Goal: Task Accomplishment & Management: Manage account settings

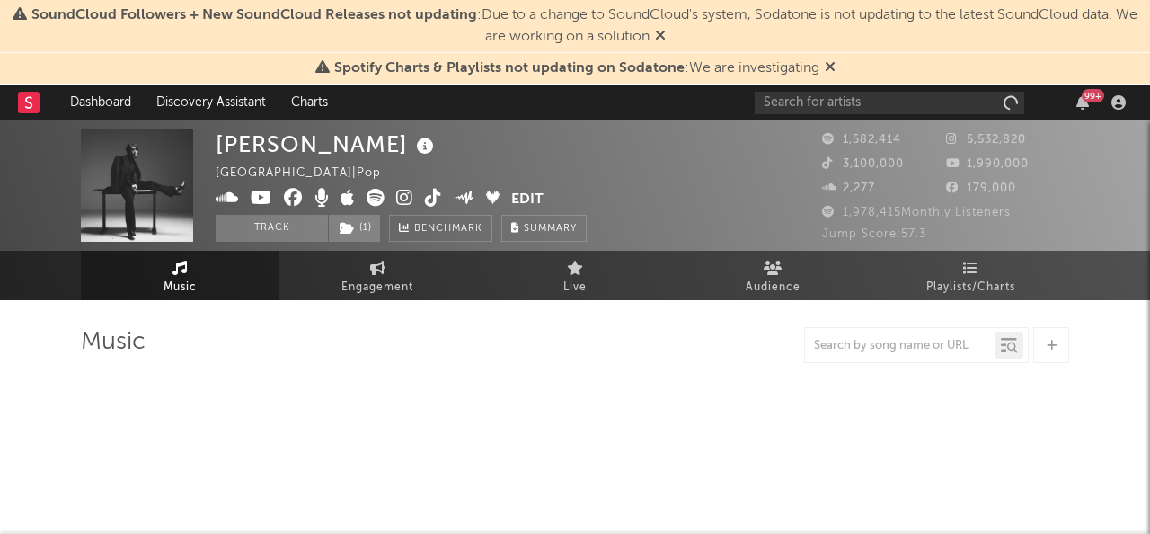
select select "6m"
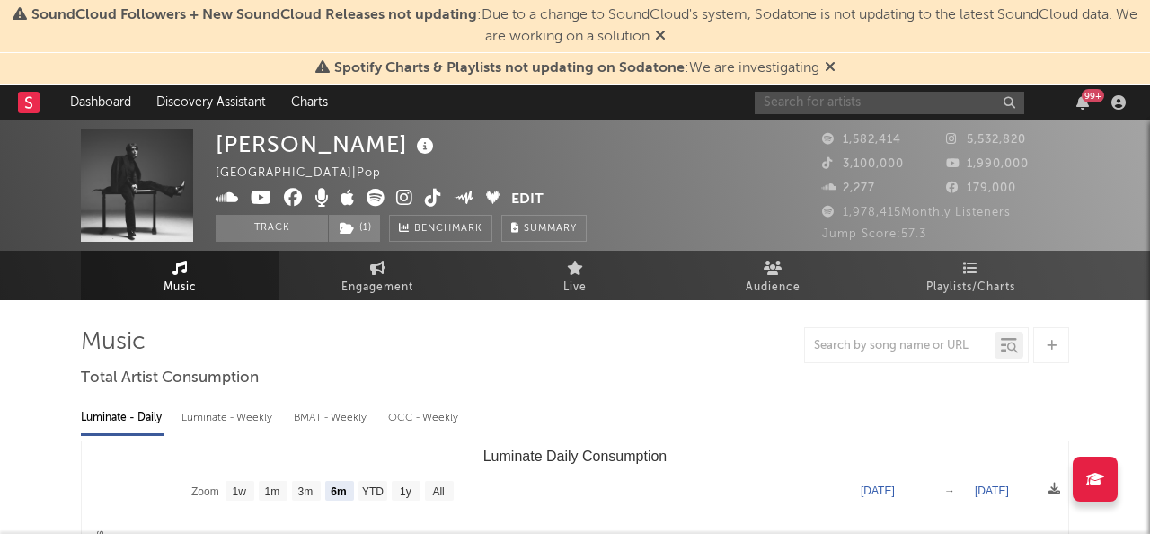
click at [809, 97] on input "text" at bounding box center [889, 103] width 269 height 22
click at [855, 100] on input "dilaw" at bounding box center [889, 103] width 269 height 22
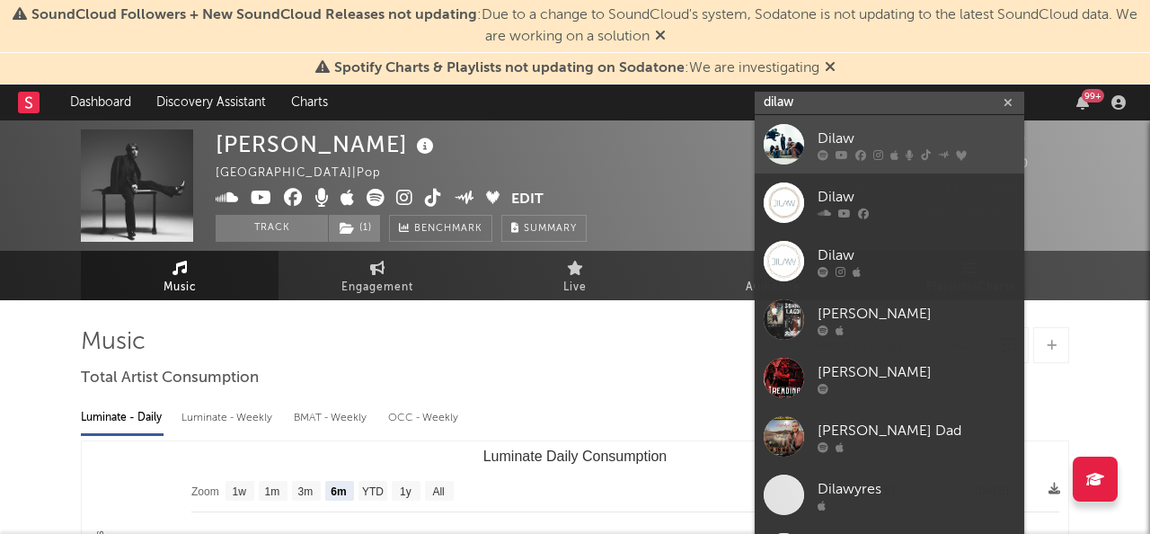
type input "dilaw"
click at [846, 134] on div "Dilaw" at bounding box center [916, 139] width 198 height 22
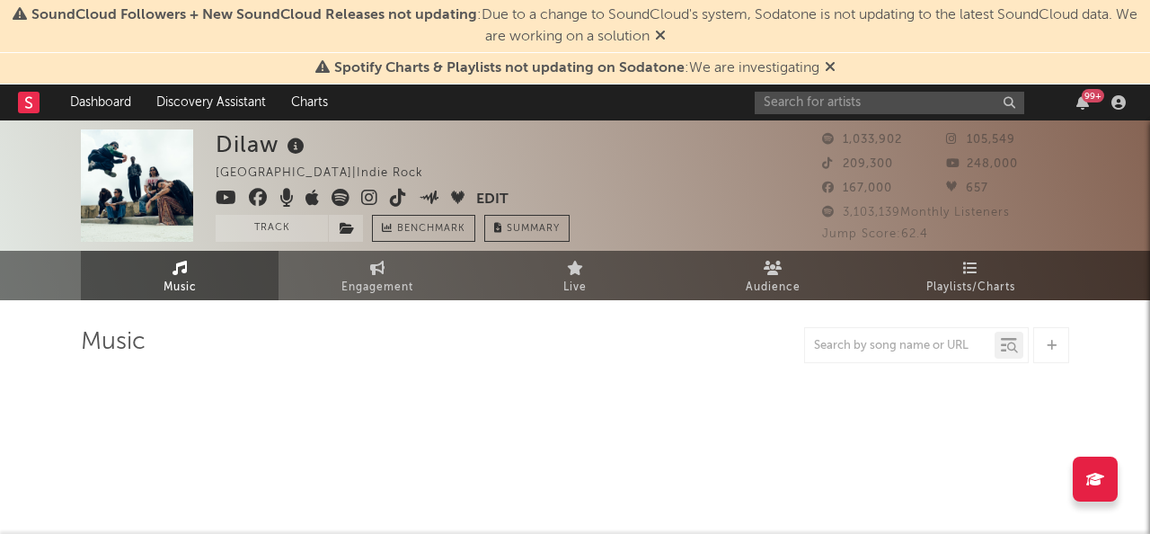
click at [498, 197] on button "Edit" at bounding box center [492, 200] width 32 height 22
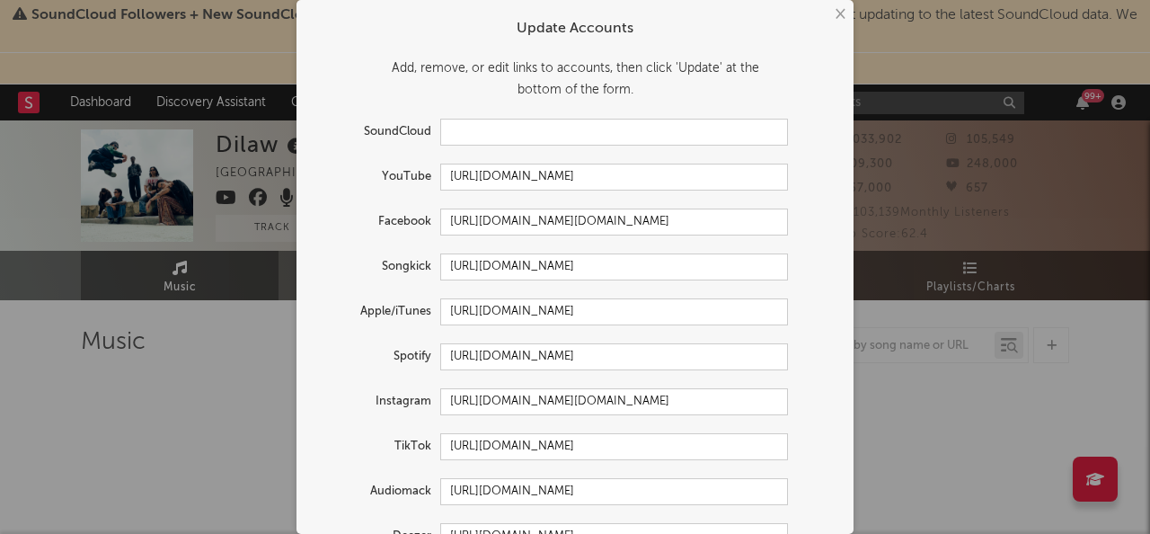
select select "6m"
drag, startPoint x: 612, startPoint y: 176, endPoint x: 413, endPoint y: 176, distance: 198.5
click at [413, 176] on div "YouTube [URL][DOMAIN_NAME]" at bounding box center [550, 176] width 473 height 27
drag, startPoint x: 668, startPoint y: 216, endPoint x: 437, endPoint y: 221, distance: 231.8
click at [437, 221] on div "Facebook [URL][DOMAIN_NAME][DOMAIN_NAME]" at bounding box center [550, 221] width 473 height 27
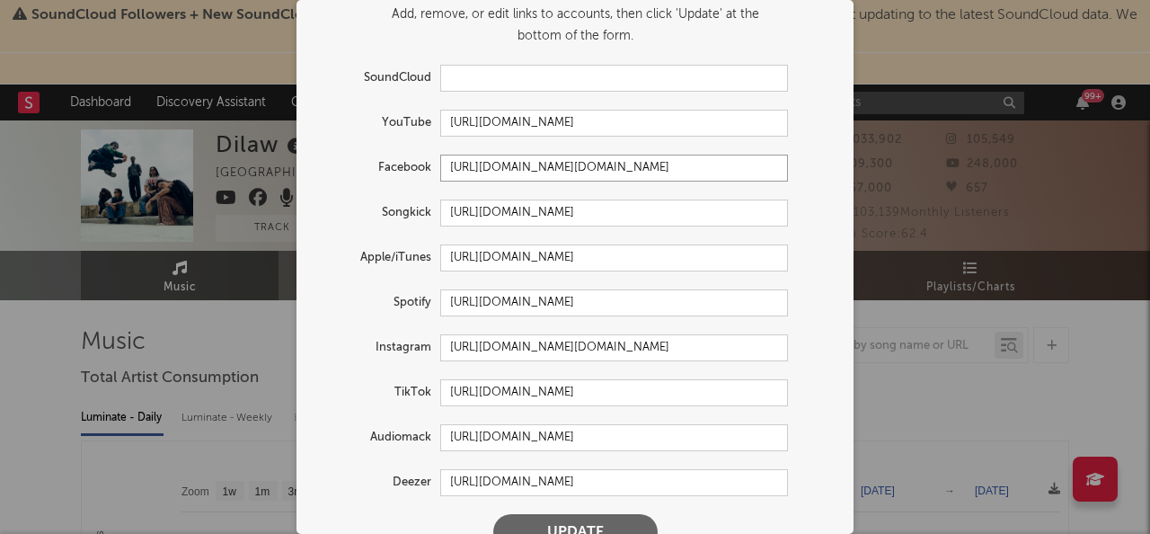
scroll to position [56, 0]
drag, startPoint x: 675, startPoint y: 344, endPoint x: 440, endPoint y: 343, distance: 235.3
click at [440, 343] on input "[URL][DOMAIN_NAME][DOMAIN_NAME]" at bounding box center [614, 345] width 348 height 27
drag, startPoint x: 450, startPoint y: 391, endPoint x: 873, endPoint y: 403, distance: 423.3
click at [873, 403] on div "× Update Accounts Add, remove, or edit links to accounts, then click 'Update' a…" at bounding box center [575, 267] width 1150 height 534
